Goal: Complete application form

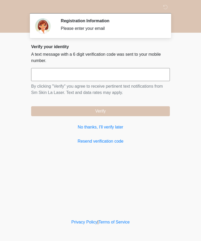
click at [39, 77] on input "text" at bounding box center [100, 74] width 139 height 13
type input "******"
click at [104, 113] on button "Verify" at bounding box center [100, 111] width 139 height 10
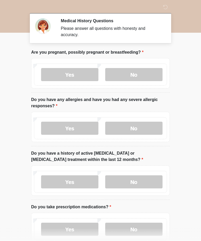
click at [135, 73] on label "No" at bounding box center [133, 74] width 57 height 13
click at [133, 127] on label "No" at bounding box center [133, 128] width 57 height 13
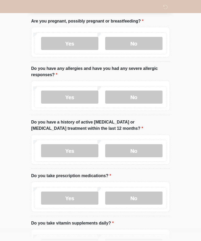
scroll to position [39, 0]
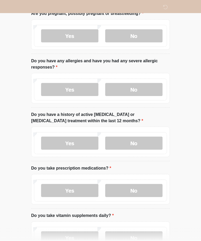
click at [137, 145] on label "No" at bounding box center [133, 142] width 57 height 13
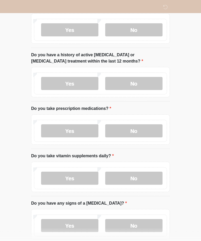
click at [137, 130] on label "No" at bounding box center [133, 130] width 57 height 13
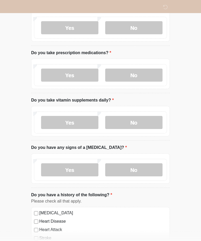
scroll to position [154, 0]
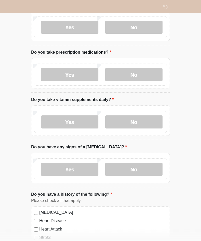
click at [75, 121] on label "Yes" at bounding box center [69, 122] width 57 height 13
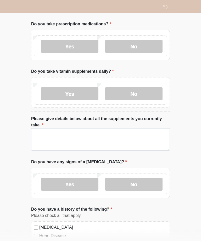
scroll to position [183, 0]
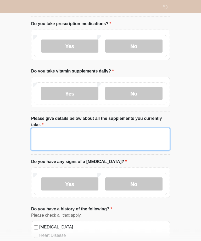
click at [36, 132] on textarea "Please give details below about all the supplements you currently take." at bounding box center [100, 139] width 139 height 22
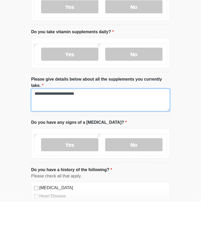
click at [62, 128] on textarea "**********" at bounding box center [100, 139] width 139 height 22
click at [93, 128] on textarea "**********" at bounding box center [100, 139] width 139 height 22
click at [106, 128] on textarea "**********" at bounding box center [100, 139] width 139 height 22
click at [132, 128] on textarea "**********" at bounding box center [100, 139] width 139 height 22
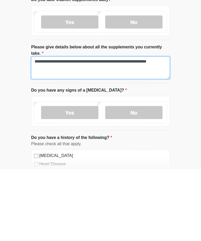
type textarea "**********"
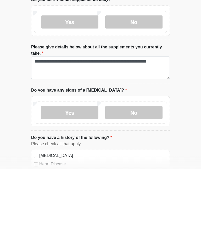
click at [138, 178] on label "No" at bounding box center [133, 184] width 57 height 13
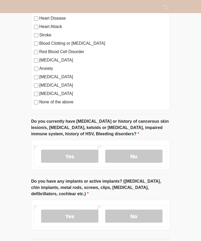
scroll to position [400, 0]
click at [138, 155] on label "No" at bounding box center [133, 156] width 57 height 13
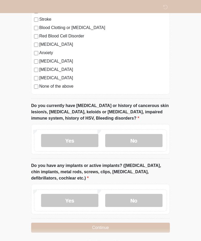
scroll to position [418, 0]
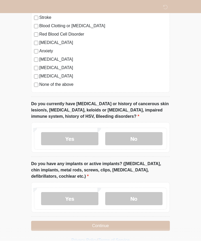
click at [73, 197] on label "Yes" at bounding box center [69, 198] width 57 height 13
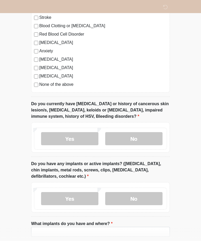
scroll to position [442, 0]
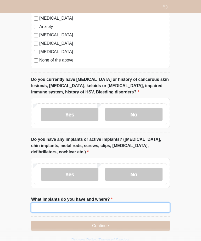
click at [37, 205] on input "What implants do you have and where?" at bounding box center [100, 207] width 139 height 10
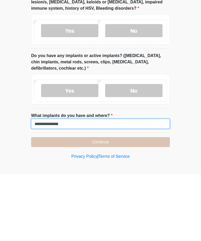
type input "**********"
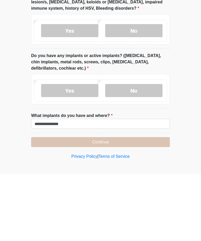
click at [103, 204] on button "Continue" at bounding box center [100, 209] width 139 height 10
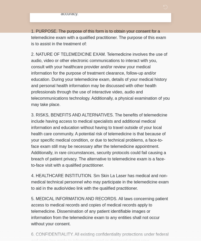
scroll to position [0, 0]
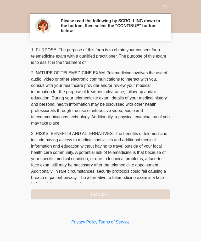
click at [102, 193] on div "1. PURPOSE. The purpose of this form is to obtain your consent for a telemedici…" at bounding box center [100, 123] width 139 height 152
click at [98, 194] on div "1. PURPOSE. The purpose of this form is to obtain your consent for a telemedici…" at bounding box center [100, 123] width 139 height 152
click at [104, 193] on div "1. PURPOSE. The purpose of this form is to obtain your consent for a telemedici…" at bounding box center [100, 123] width 139 height 152
click at [96, 192] on div "1. PURPOSE. The purpose of this form is to obtain your consent for a telemedici…" at bounding box center [100, 123] width 139 height 152
click at [104, 101] on p "2. NATURE OF TELEMEDICINE EXAM. Telemedicine involves the use of audio, video o…" at bounding box center [100, 98] width 139 height 56
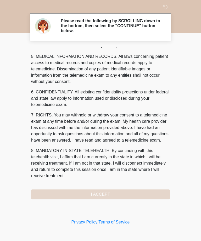
scroll to position [167, 0]
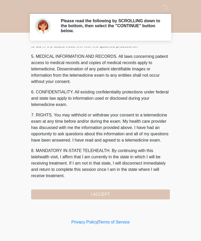
click at [99, 192] on button "I ACCEPT" at bounding box center [100, 194] width 139 height 10
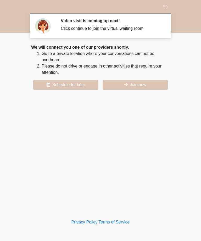
click at [144, 80] on button "Join now" at bounding box center [134, 85] width 65 height 10
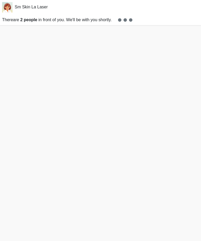
scroll to position [2, 0]
